Goal: Task Accomplishment & Management: Use online tool/utility

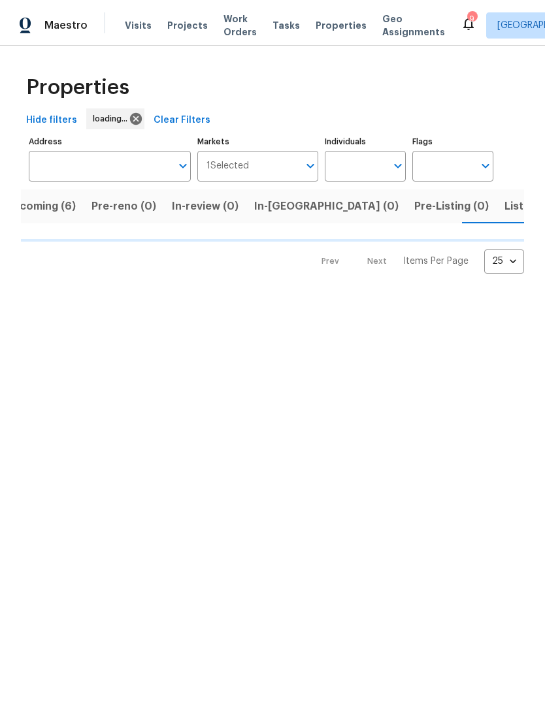
scroll to position [0, 31]
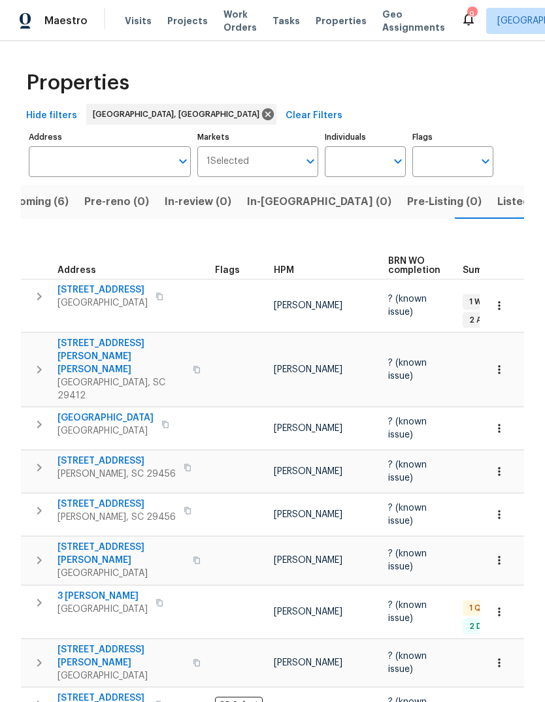
click at [93, 164] on input "Address" at bounding box center [100, 161] width 142 height 31
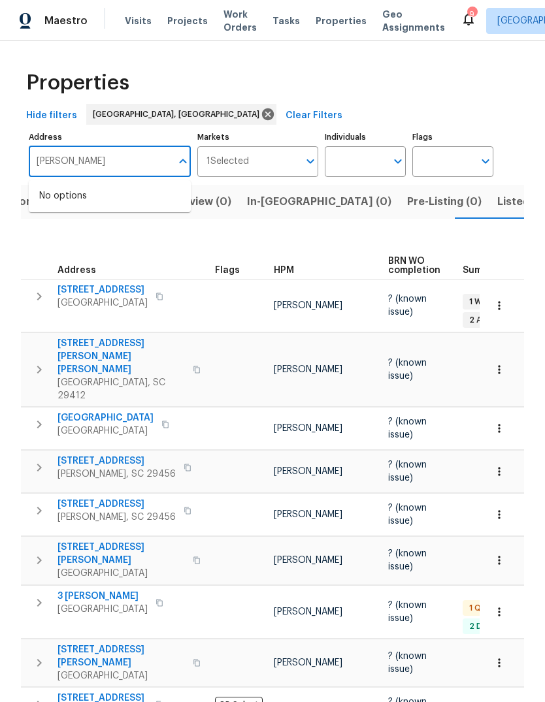
type input "gambels"
click at [146, 200] on li "105 Gambels Ln Summerville SC 29485" at bounding box center [110, 196] width 162 height 22
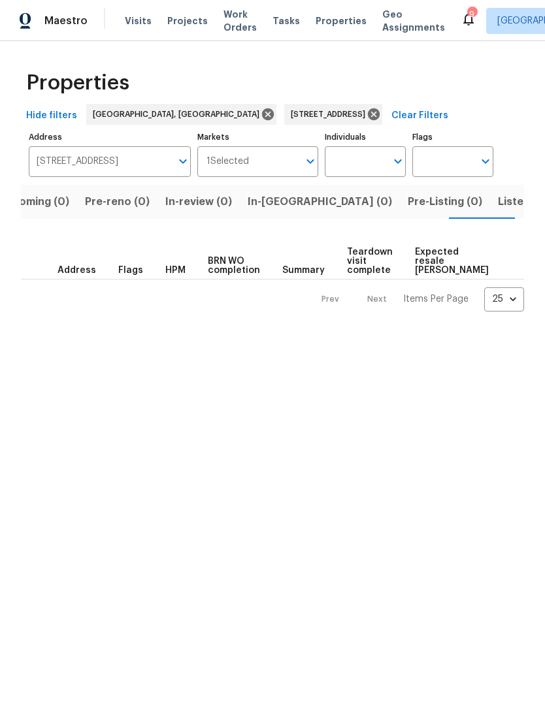
click at [498, 200] on span "Listed (1)" at bounding box center [521, 202] width 47 height 18
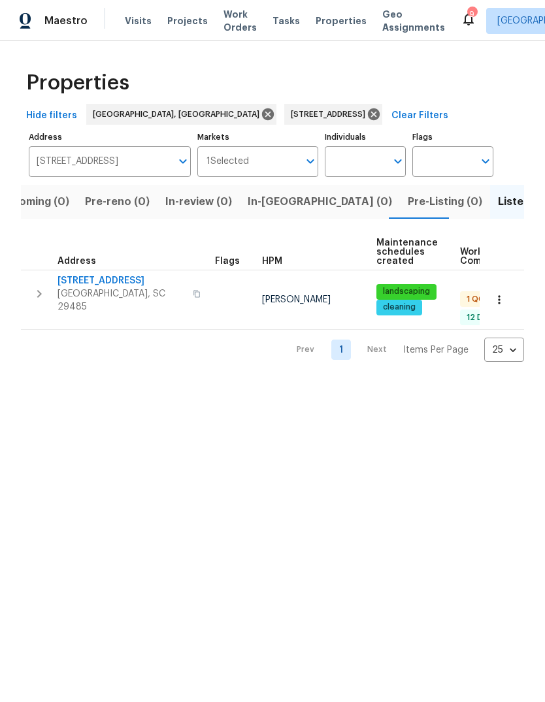
click at [98, 278] on span "[STREET_ADDRESS]" at bounding box center [120, 280] width 127 height 13
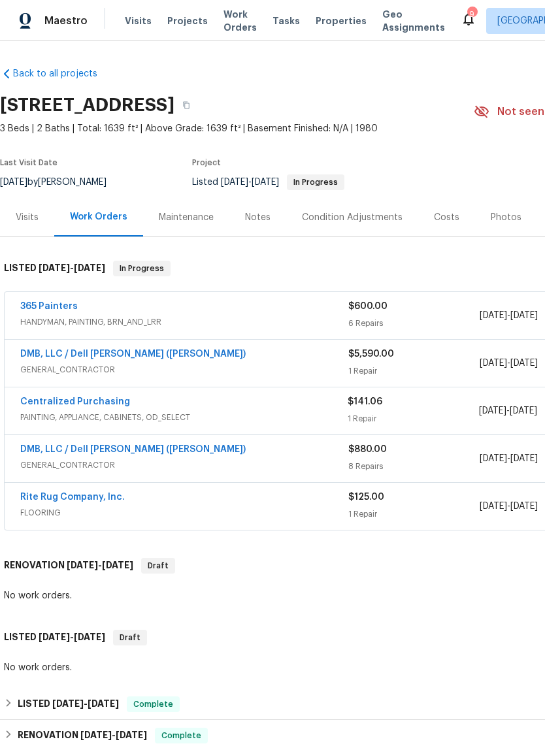
click at [127, 350] on link "DMB, LLC / Dell [PERSON_NAME] ([PERSON_NAME])" at bounding box center [132, 353] width 225 height 9
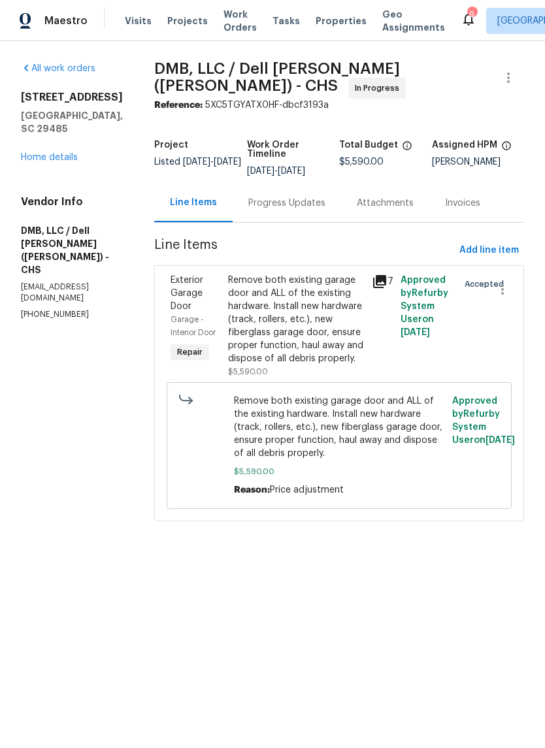
click at [271, 199] on div "Progress Updates" at bounding box center [286, 203] width 77 height 13
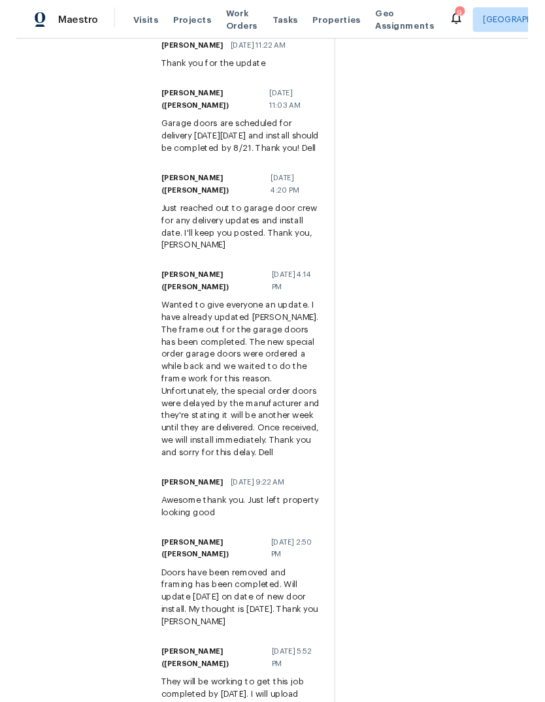
scroll to position [441, 0]
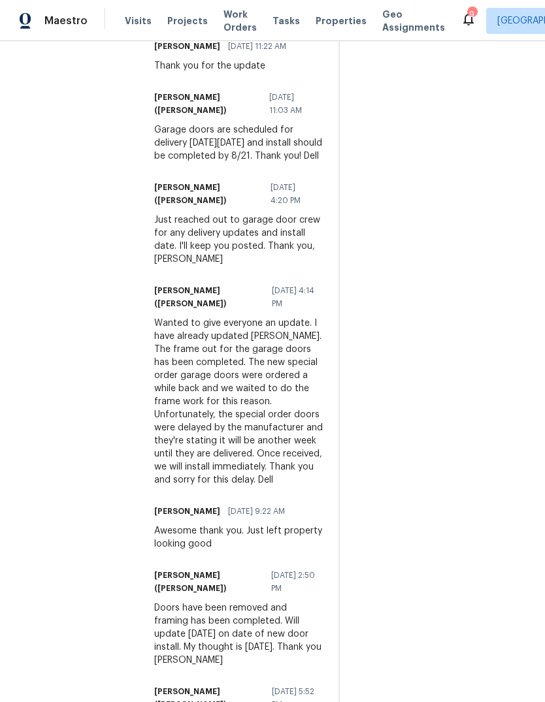
click at [331, 25] on span "Properties" at bounding box center [340, 20] width 51 height 13
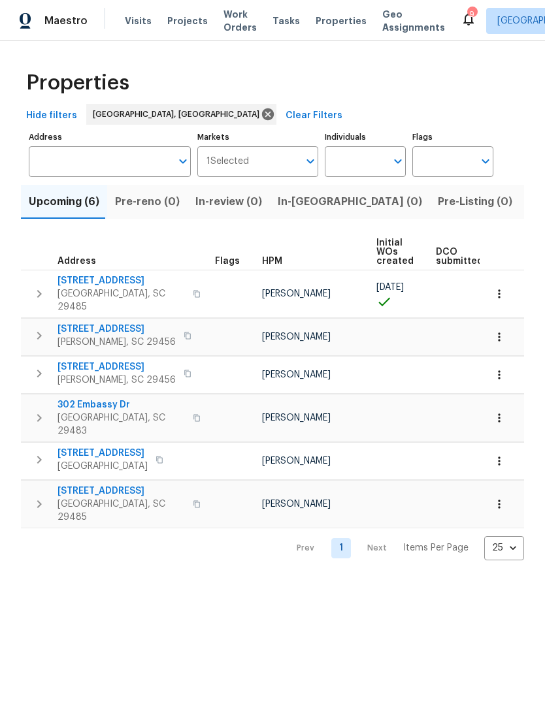
click at [520, 214] on button "Listed (13)" at bounding box center [554, 202] width 69 height 34
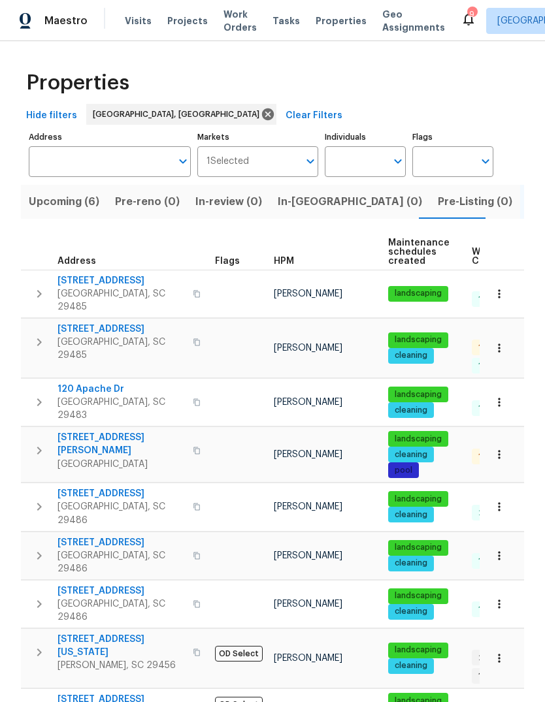
click at [501, 338] on button "button" at bounding box center [499, 348] width 29 height 29
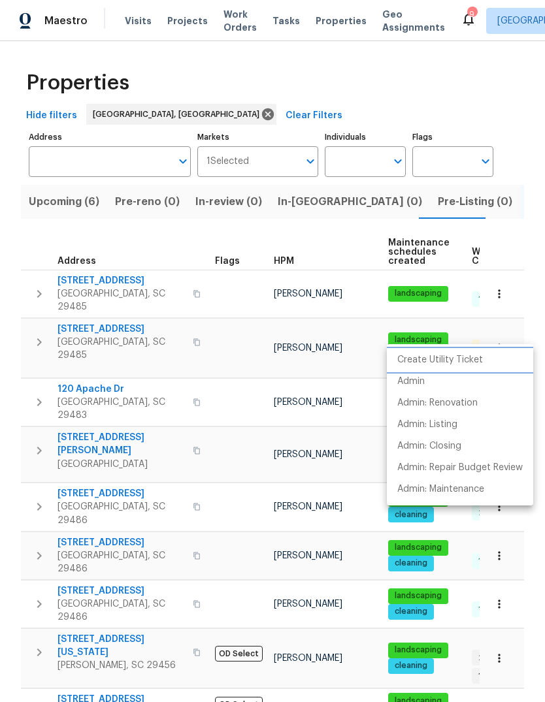
click at [468, 362] on p "Create Utility Ticket" at bounding box center [440, 360] width 86 height 14
click at [474, 362] on p "Create Utility Ticket" at bounding box center [440, 360] width 86 height 14
click at [424, 385] on p "Admin" at bounding box center [410, 382] width 27 height 14
